Goal: Task Accomplishment & Management: Use online tool/utility

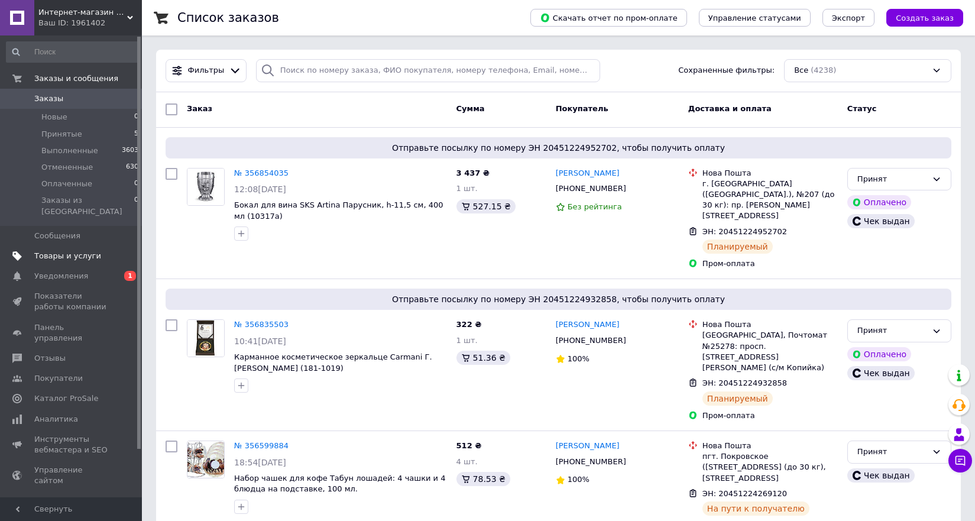
click at [45, 251] on span "Товары и услуги" at bounding box center [67, 256] width 67 height 11
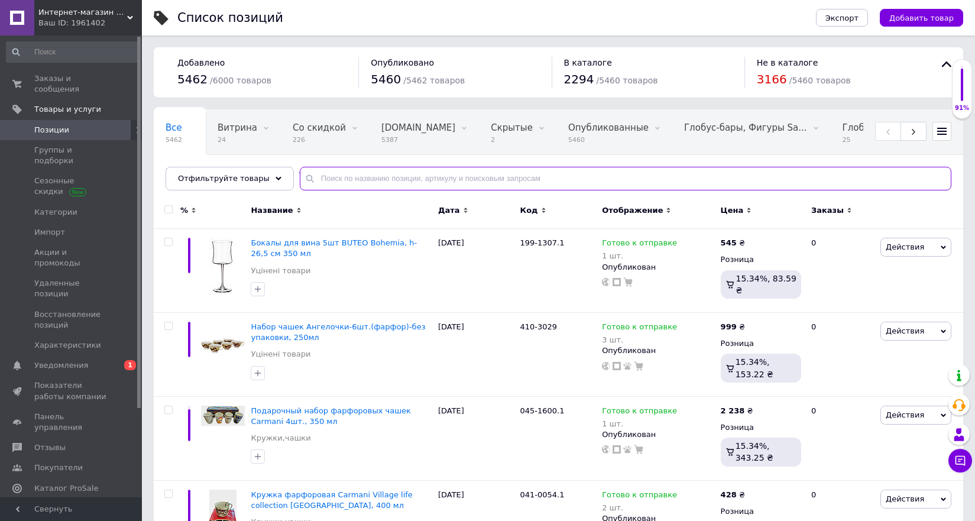
click at [330, 181] on input "text" at bounding box center [626, 179] width 652 height 24
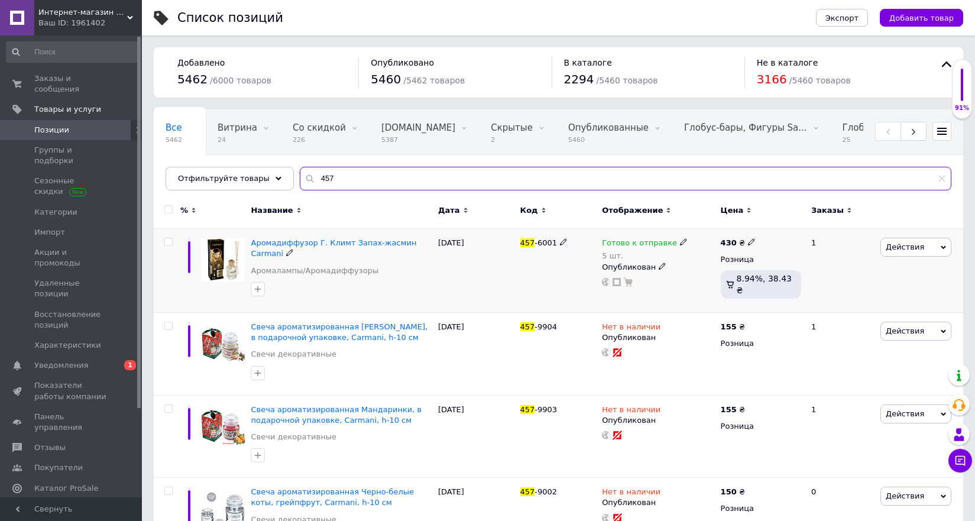
type input "457"
click at [903, 251] on span "Действия" at bounding box center [905, 246] width 38 height 9
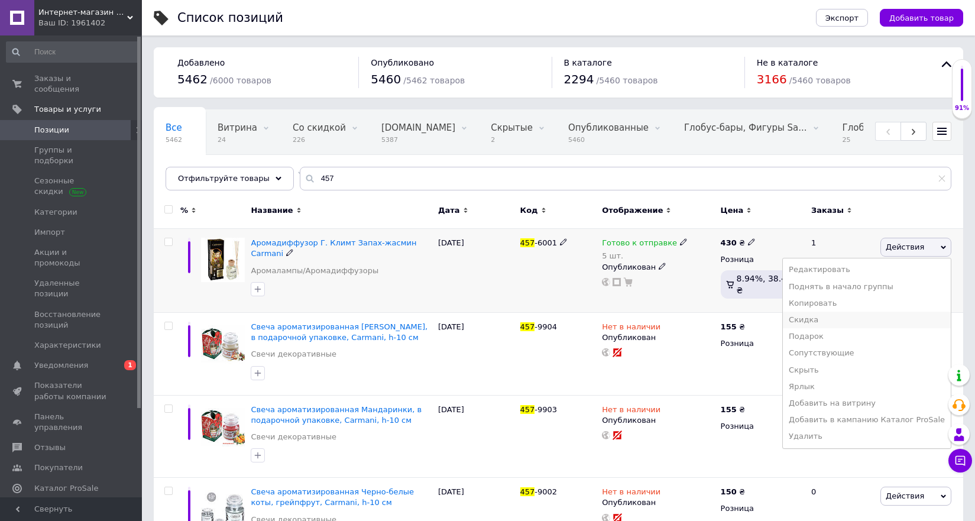
click at [835, 318] on li "Скидка" at bounding box center [867, 320] width 168 height 17
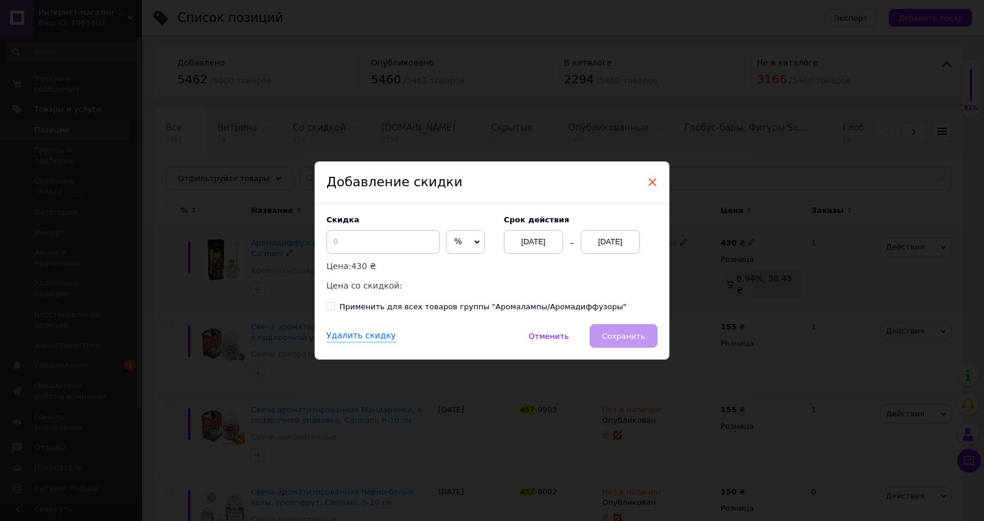
click at [647, 183] on span "×" at bounding box center [652, 182] width 11 height 20
